Goal: Task Accomplishment & Management: Complete application form

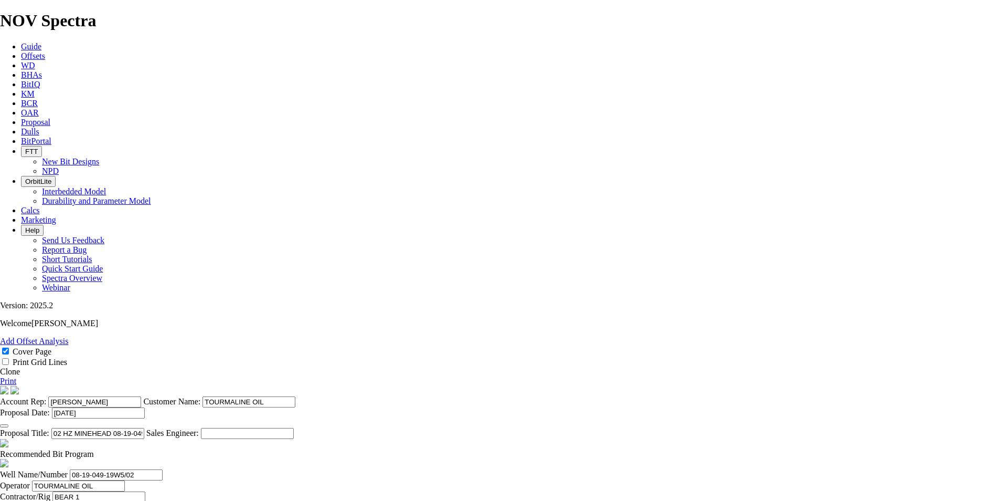
select select "field"
select select "location"
select select "province"
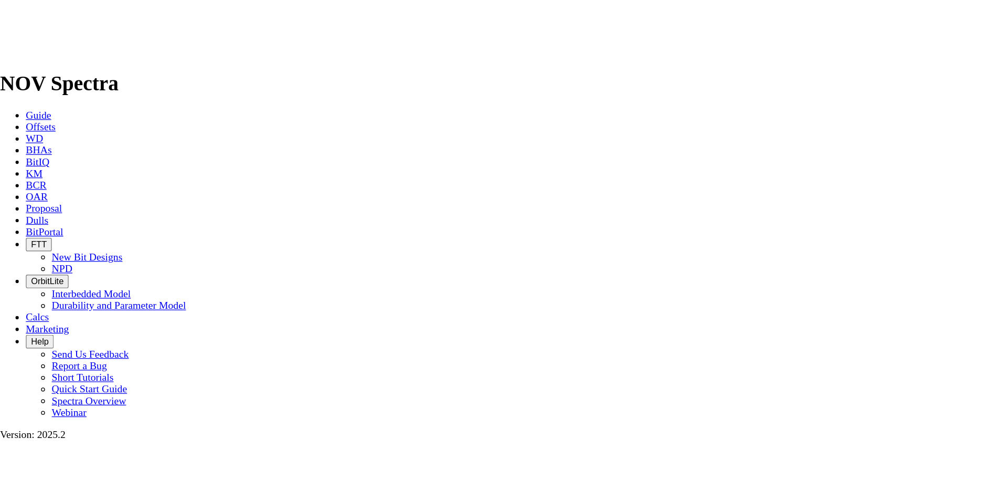
scroll to position [441, 0]
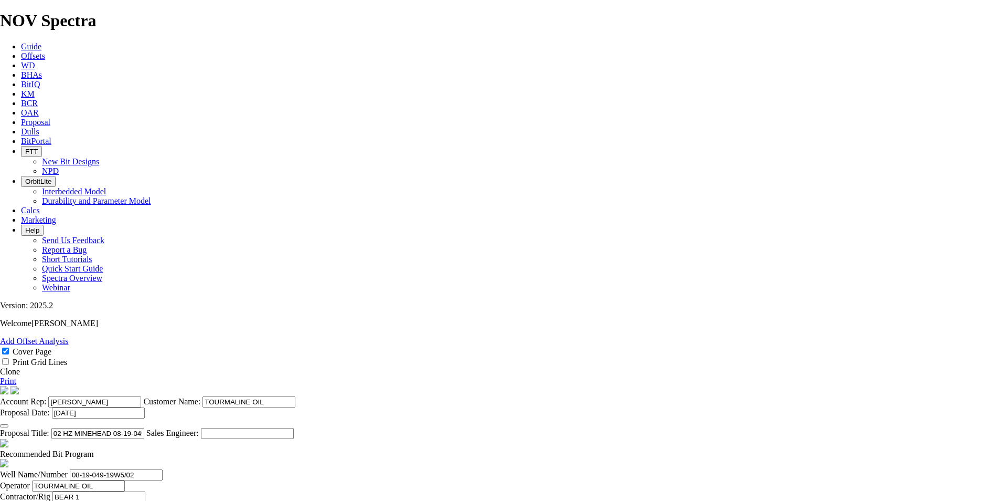
click at [21, 118] on icon at bounding box center [21, 122] width 0 height 9
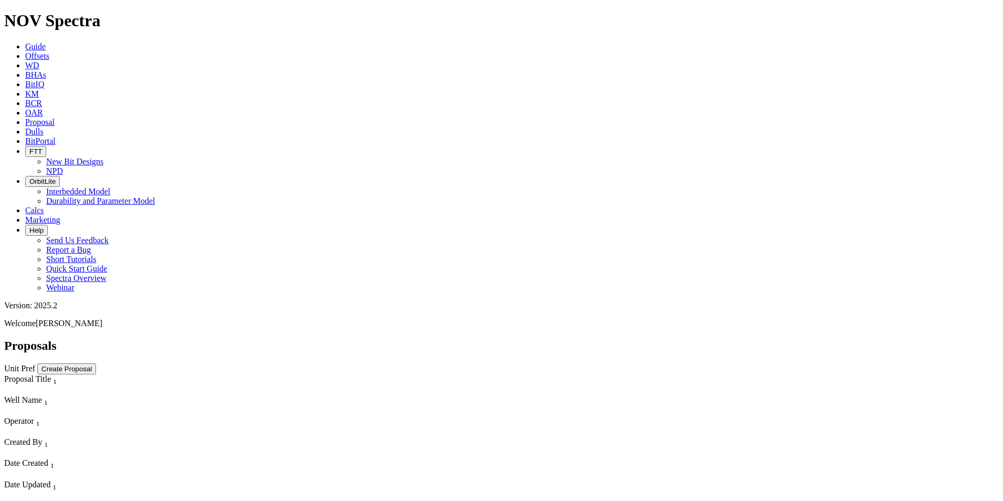
click at [96, 363] on button "Create Proposal" at bounding box center [66, 368] width 59 height 11
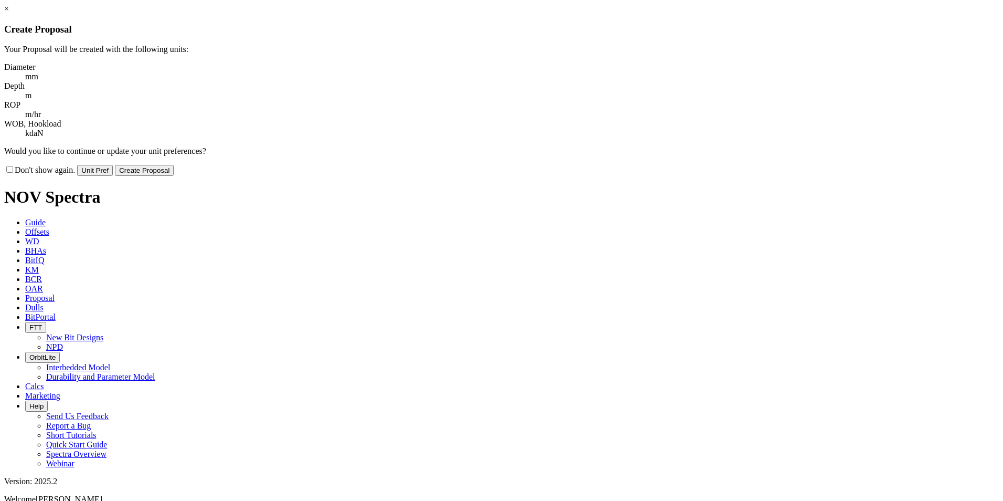
click at [174, 165] on button "Create Proposal" at bounding box center [144, 170] width 59 height 11
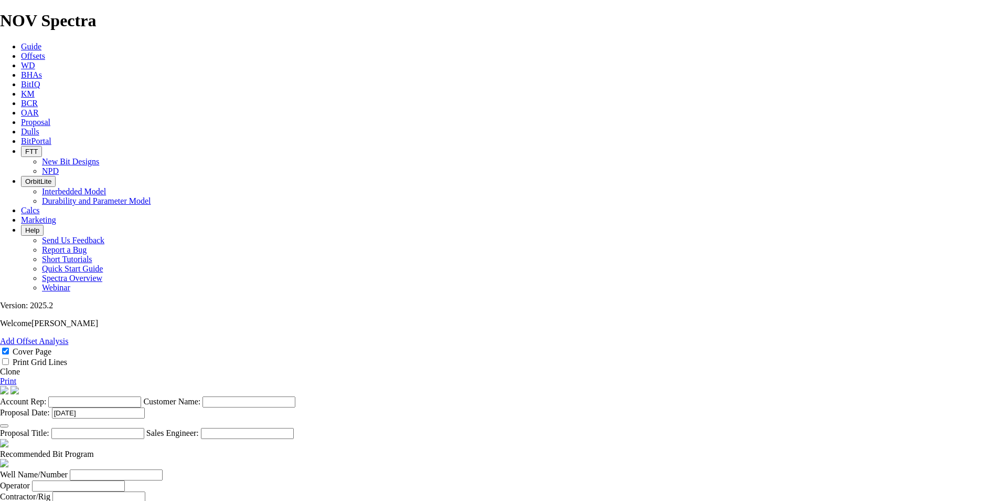
scroll to position [289, 0]
select select "string:Redline"
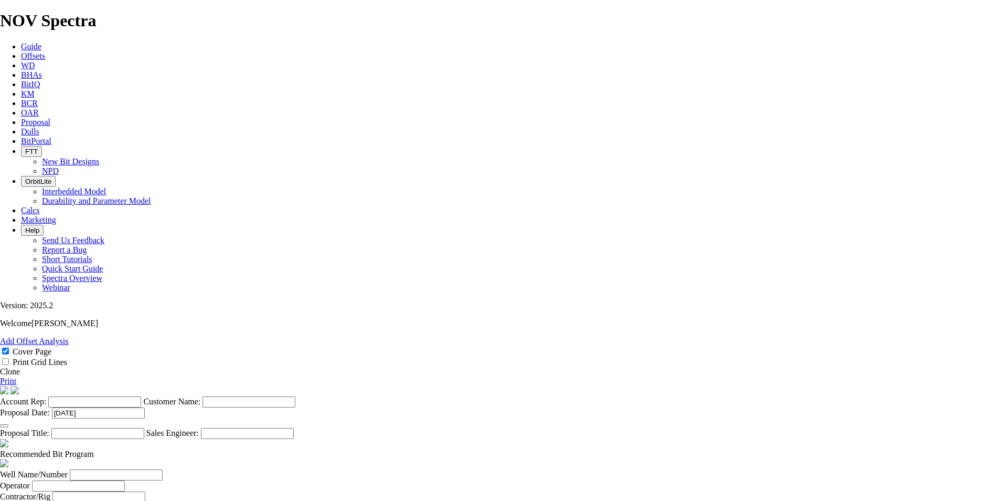
select select "string:CAD"
checkbox input "false"
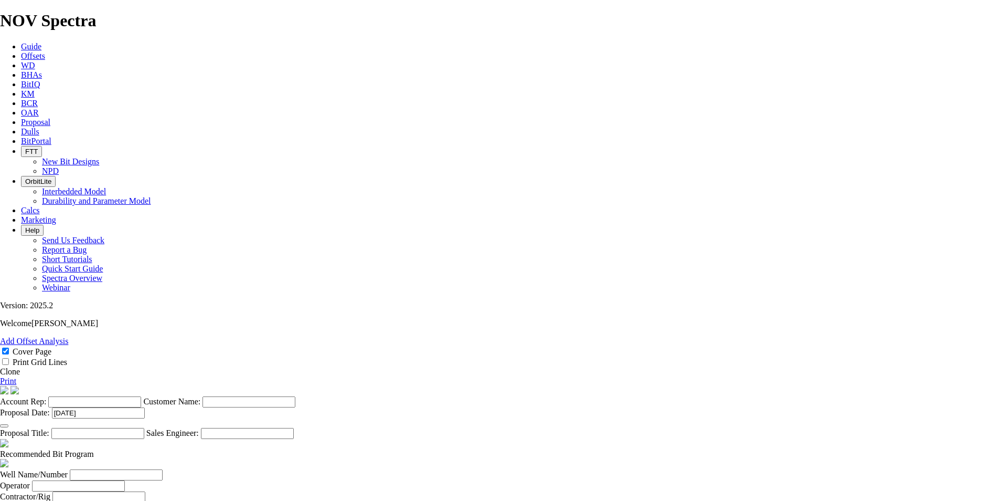
checkbox input "false"
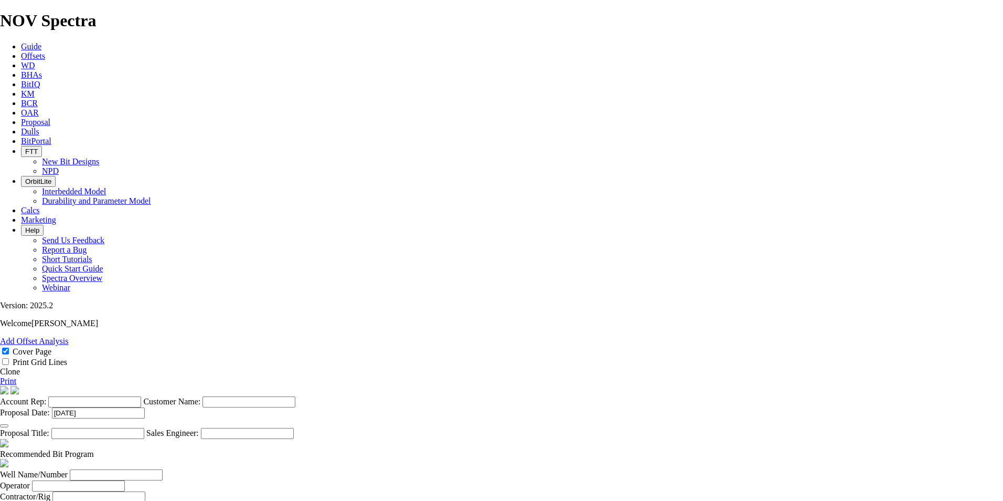
checkbox input "false"
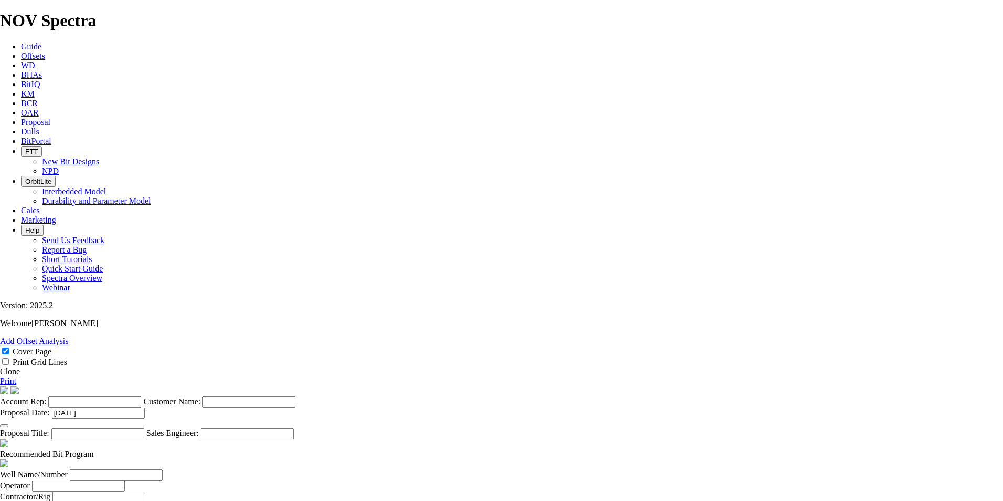
scroll to position [105, 0]
click at [141, 396] on input "Account Rep:" at bounding box center [94, 401] width 93 height 11
type input "[PERSON_NAME]"
type input "SECURE"
click at [144, 428] on input "Proposal Title:" at bounding box center [97, 433] width 93 height 11
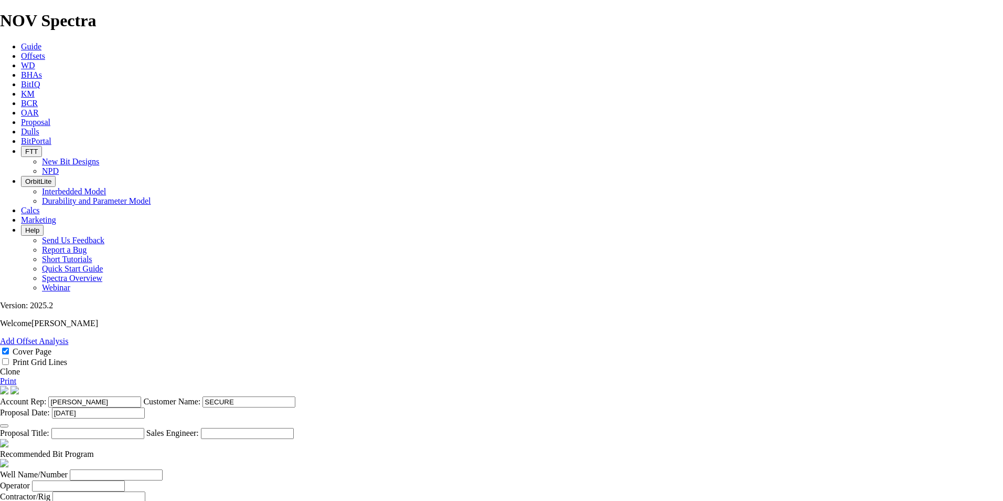
type input "S"
drag, startPoint x: 546, startPoint y: 87, endPoint x: 489, endPoint y: 84, distance: 57.3
click at [144, 428] on input "STURLKS 15-16-069-22W5" at bounding box center [97, 433] width 93 height 11
type input "STURLKS 15-16-069-22W5"
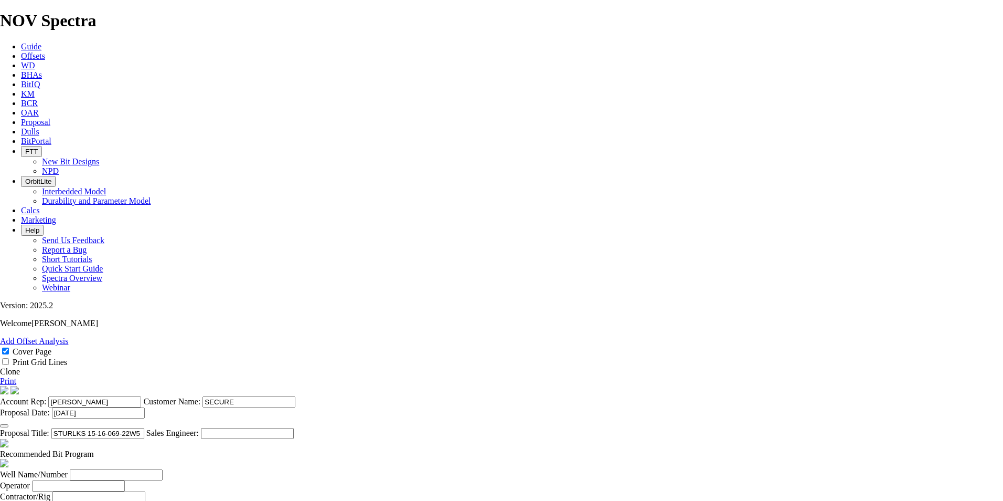
click at [163, 469] on input "Well Name/Number" at bounding box center [116, 474] width 93 height 11
paste input "15-16-069-22W5"
type input "15-16-069-22W5"
type input "SECURE"
type input "SAVANNA 687"
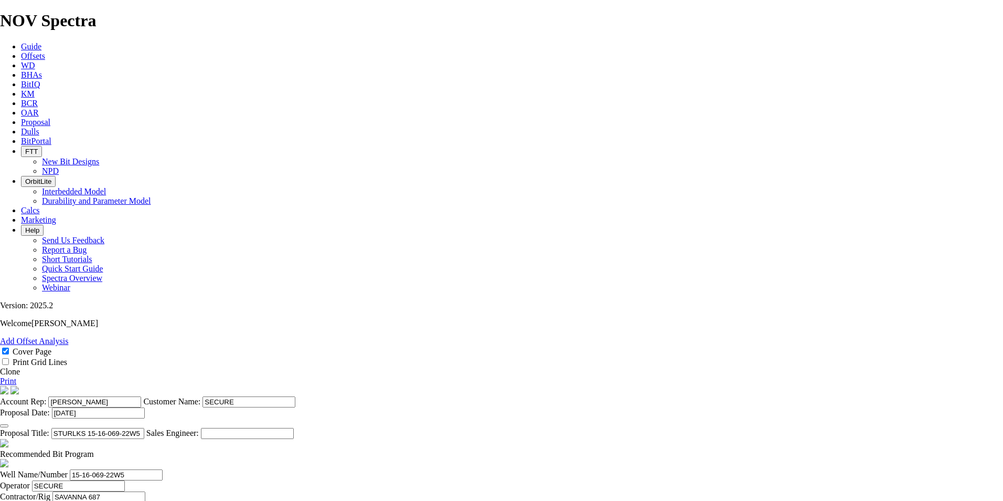
type input "[PERSON_NAME]"
select select "field"
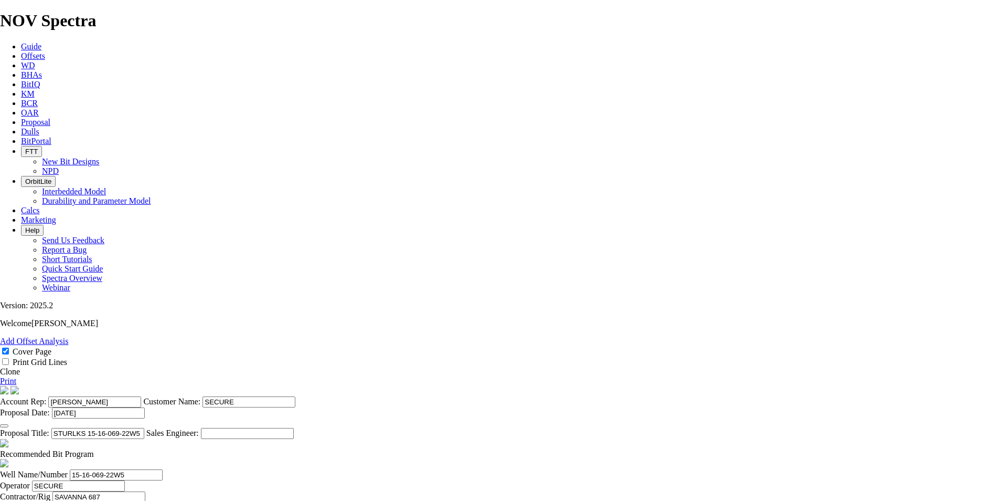
type input "STURLKS"
select select "location"
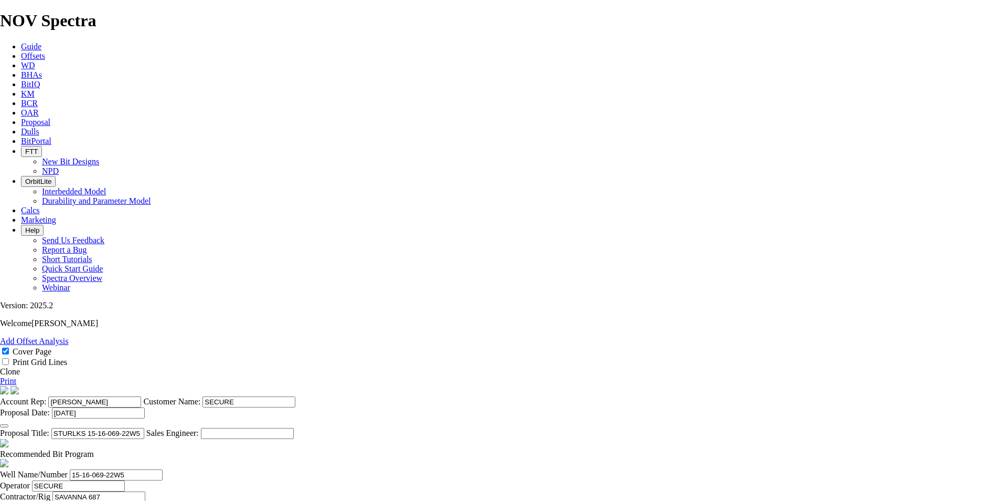
type input "09-16-069-22W5"
select select "province"
type input "[GEOGRAPHIC_DATA]"
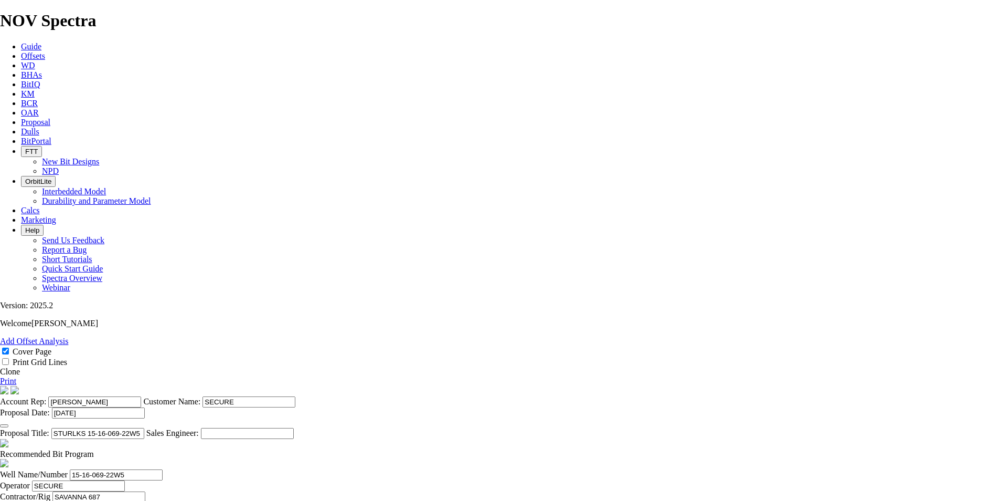
type input "[PERSON_NAME]"
type input "[PHONE_NUMBER]"
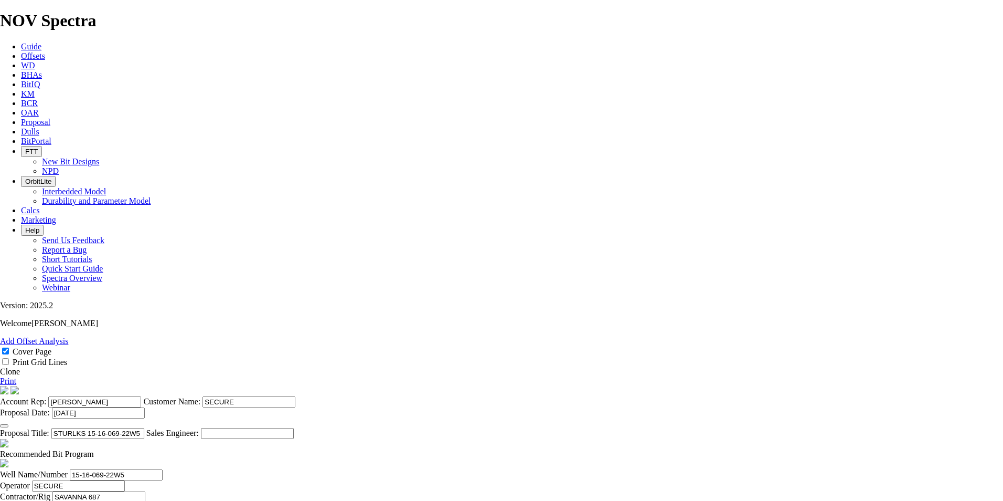
click at [16, 376] on link "Print" at bounding box center [8, 380] width 16 height 9
type input "5417"
type input "[PERSON_NAME]"
type input "[PHONE_NUMBER]"
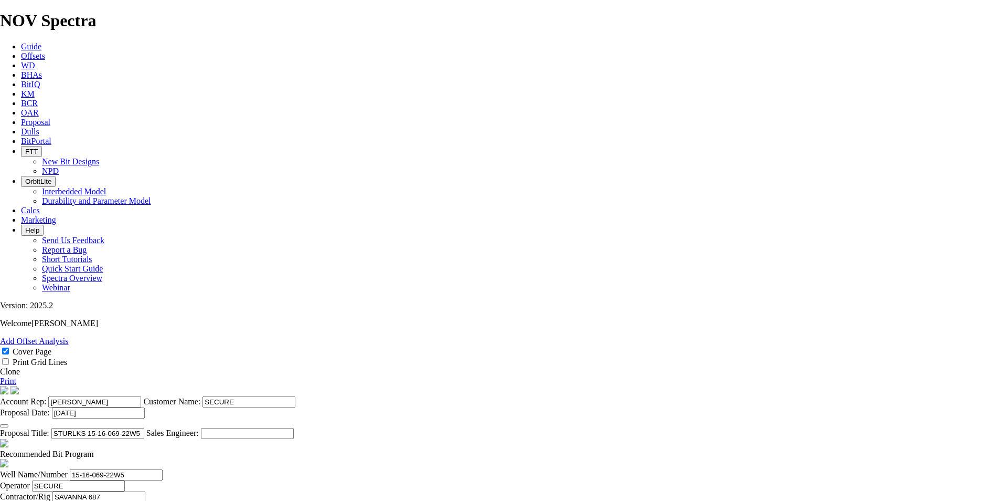
type input "[DATE]"
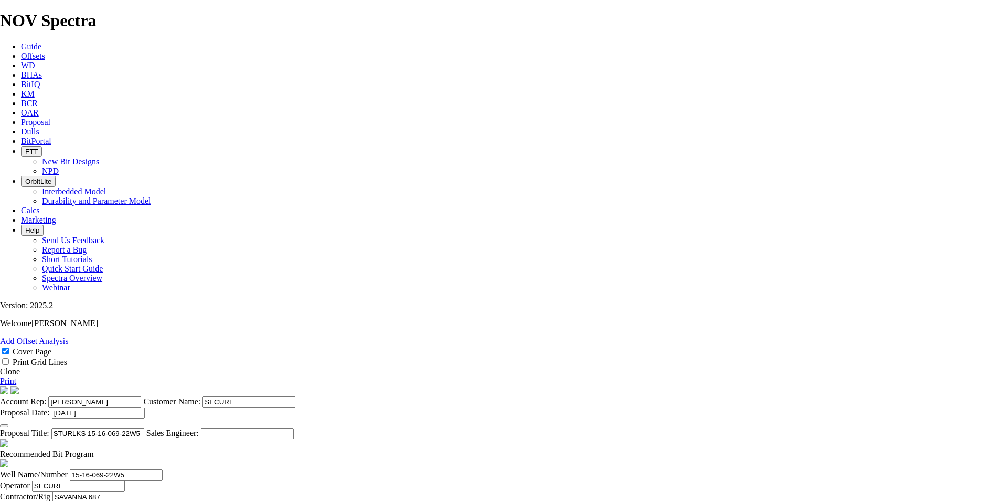
type input "1"
type input "311.2"
type input "TK69-G3"
type input "8250"
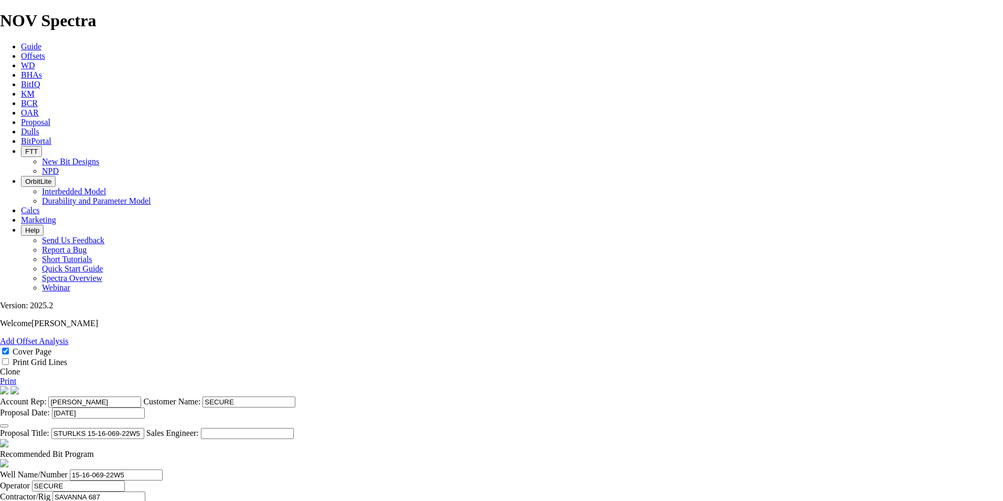
type input "2"
type input "222.3"
type input "B"
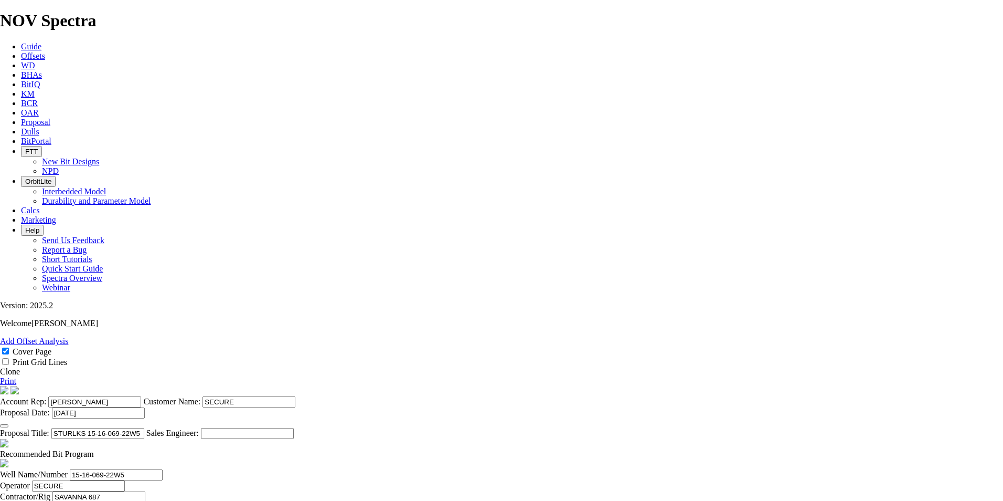
type input "TKC66-BT1"
type input "22500"
type input "28750"
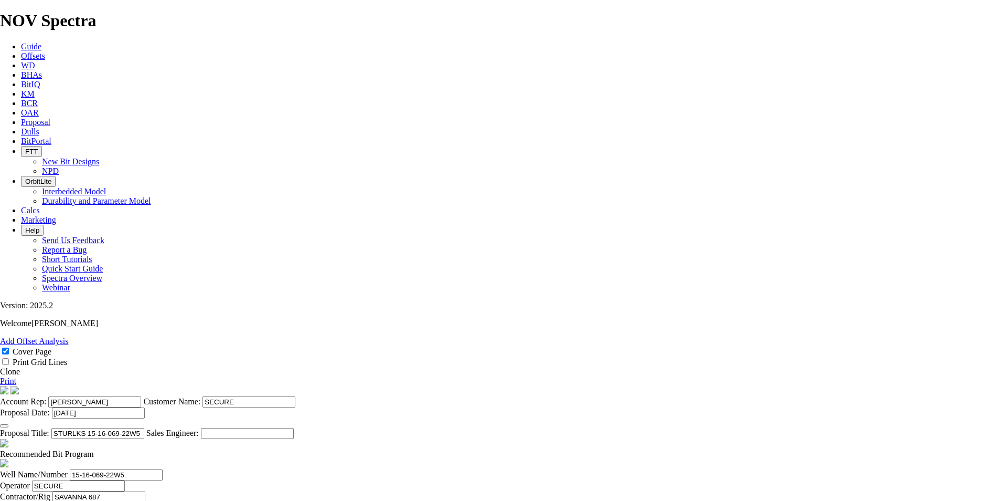
type input "3"
type input "155.6"
type input "TK63-AB1"
type input "16500"
type input "23000"
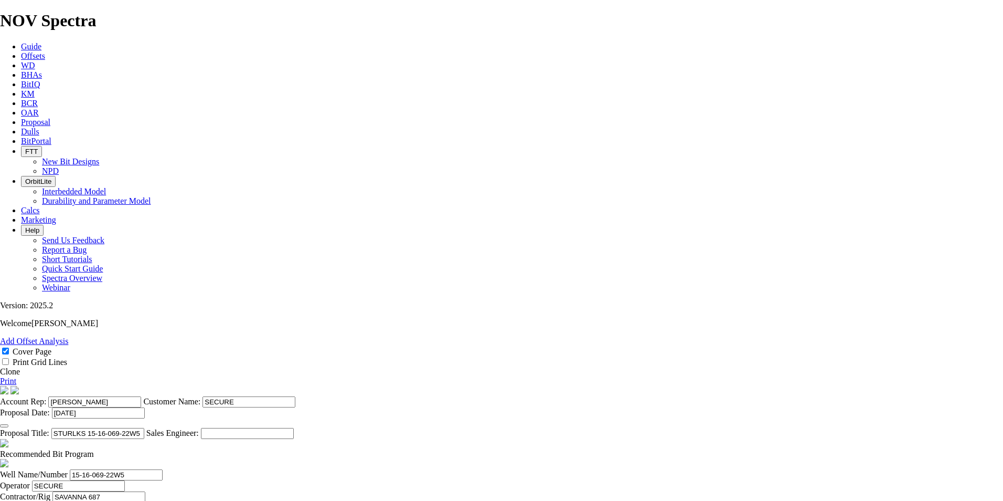
type textarea "A TKC63-T1 WILL BE AVAILABLE AS BACK-UP FOR $22,500."
type input "506"
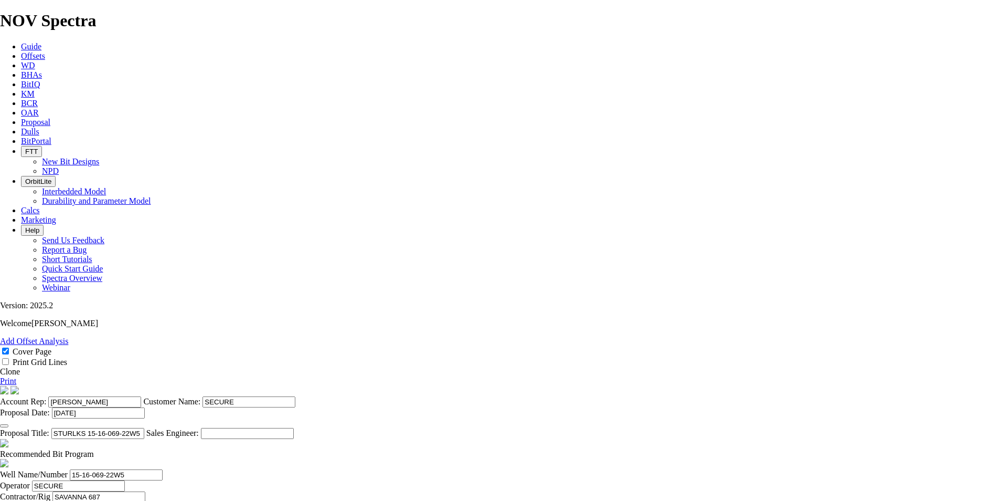
type input "2889"
type input "3011"
type input "120"
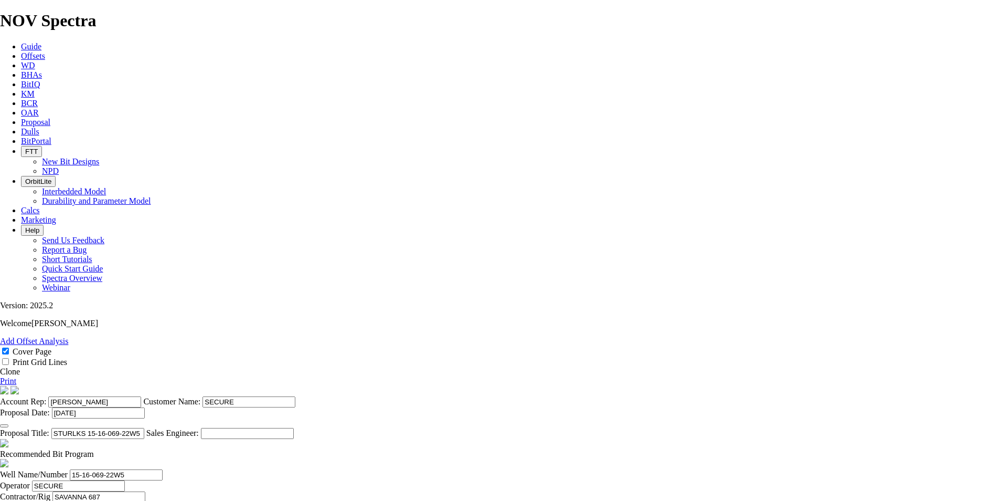
type input "506"
type input "4.217"
type input "4.21667"
type input "120"
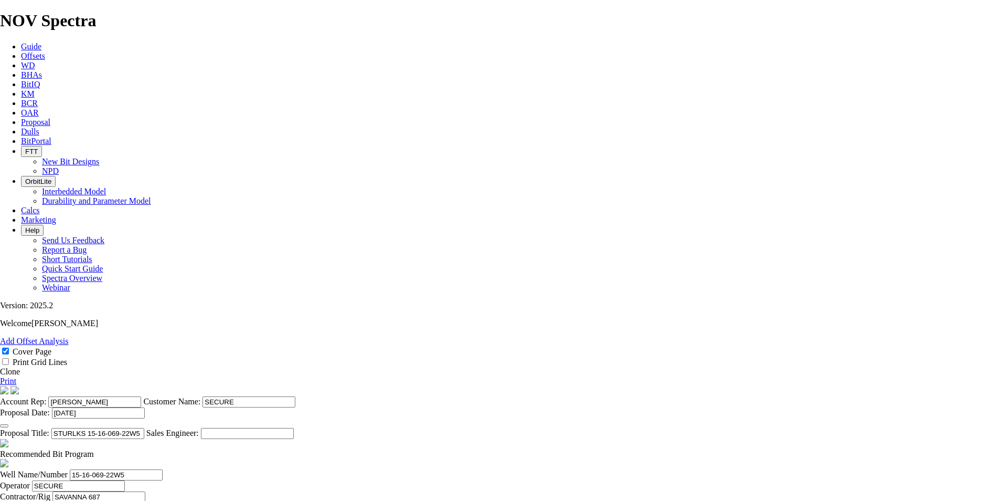
type input "45"
type input "2383"
type input "52.9556"
type input "45"
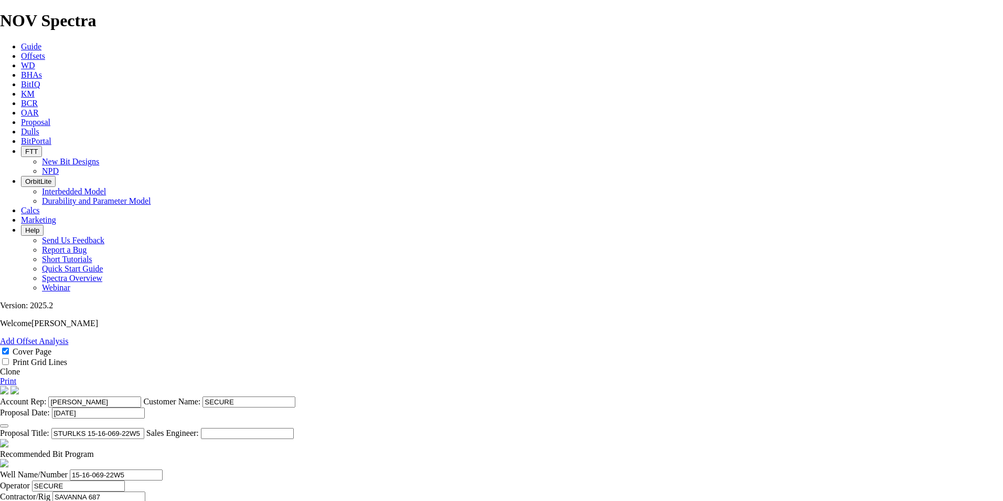
type input "25"
type input "122"
type input "4.88"
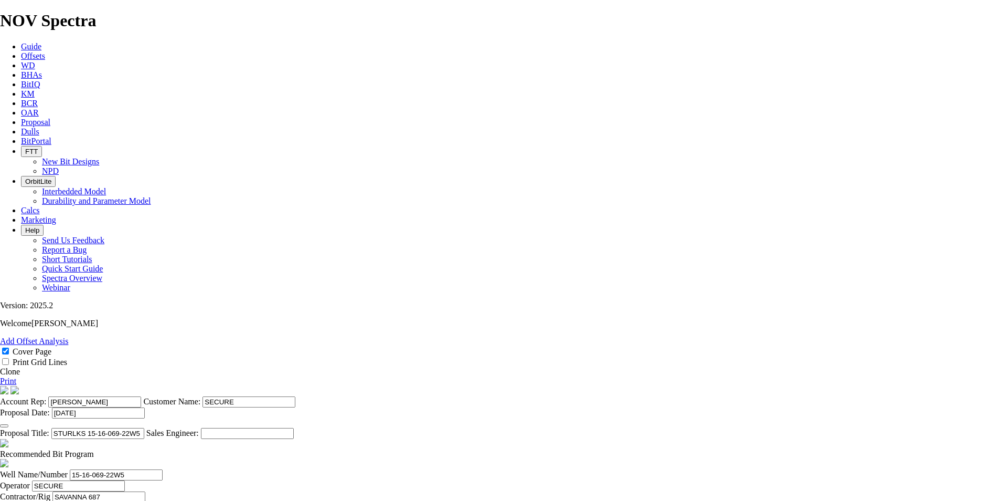
type textarea "A TKC66-BT1 & TKC63-T1 WILL BE AVAILABLE AS BACK-UP FOR $22,500."
click at [16, 376] on link "Print" at bounding box center [8, 380] width 16 height 9
